Goal: Task Accomplishment & Management: Use online tool/utility

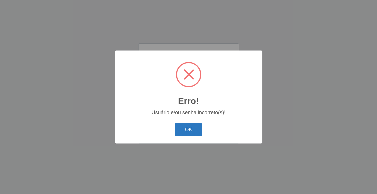
click at [180, 131] on button "OK" at bounding box center [188, 130] width 27 height 14
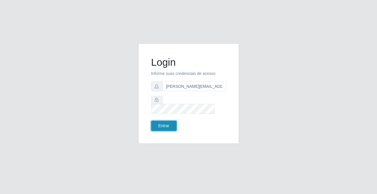
click at [166, 122] on button "Entrar" at bounding box center [163, 126] width 25 height 10
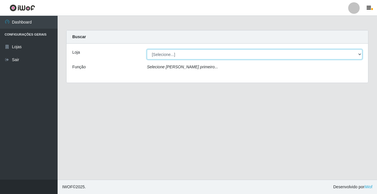
drag, startPoint x: 167, startPoint y: 55, endPoint x: 168, endPoint y: 59, distance: 4.0
click at [167, 55] on select "[Selecione...] Rede Potiguar 2 - Macaíba" at bounding box center [254, 54] width 215 height 10
select select "101"
click at [147, 49] on select "[Selecione...] Rede Potiguar 2 - Macaíba" at bounding box center [254, 54] width 215 height 10
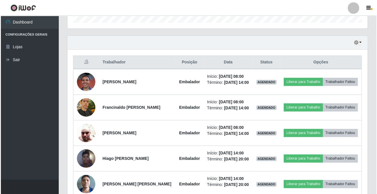
scroll to position [119, 299]
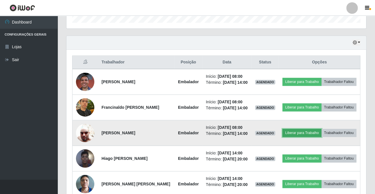
click at [306, 131] on button "Liberar para Trabalho" at bounding box center [302, 133] width 39 height 8
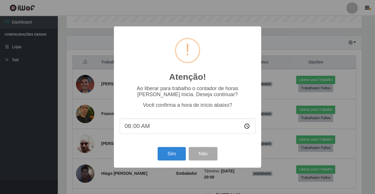
scroll to position [119, 297]
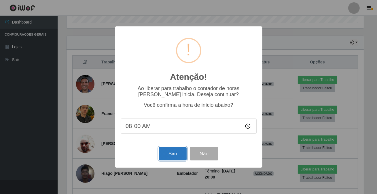
click at [171, 155] on button "Sim" at bounding box center [173, 154] width 28 height 14
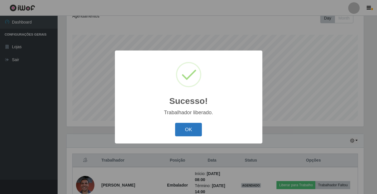
click at [184, 134] on button "OK" at bounding box center [188, 130] width 27 height 14
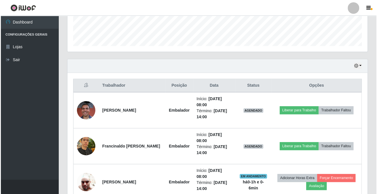
scroll to position [186, 0]
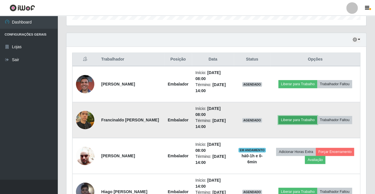
click at [283, 122] on button "Liberar para Trabalho" at bounding box center [297, 120] width 39 height 8
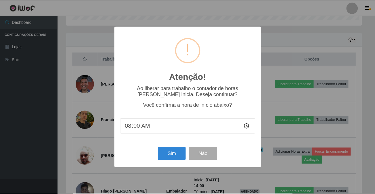
scroll to position [119, 297]
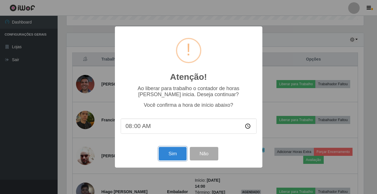
drag, startPoint x: 162, startPoint y: 155, endPoint x: 162, endPoint y: 146, distance: 8.3
click at [162, 154] on button "Sim" at bounding box center [173, 154] width 28 height 14
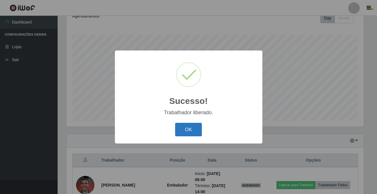
click at [181, 129] on button "OK" at bounding box center [188, 130] width 27 height 14
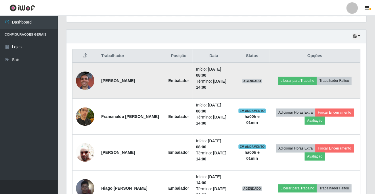
scroll to position [234, 0]
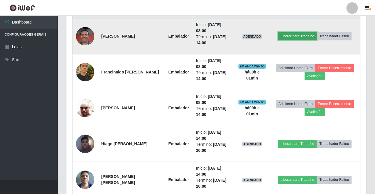
click at [293, 33] on button "Liberar para Trabalho" at bounding box center [297, 36] width 39 height 8
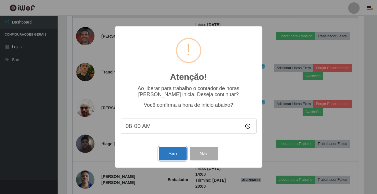
click at [165, 157] on button "Sim" at bounding box center [173, 154] width 28 height 14
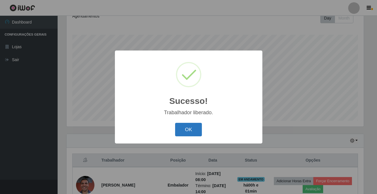
click at [180, 132] on button "OK" at bounding box center [188, 130] width 27 height 14
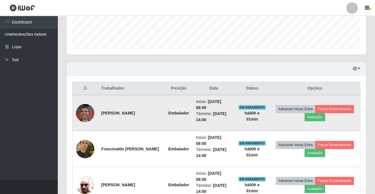
scroll to position [234, 0]
